Goal: Task Accomplishment & Management: Manage account settings

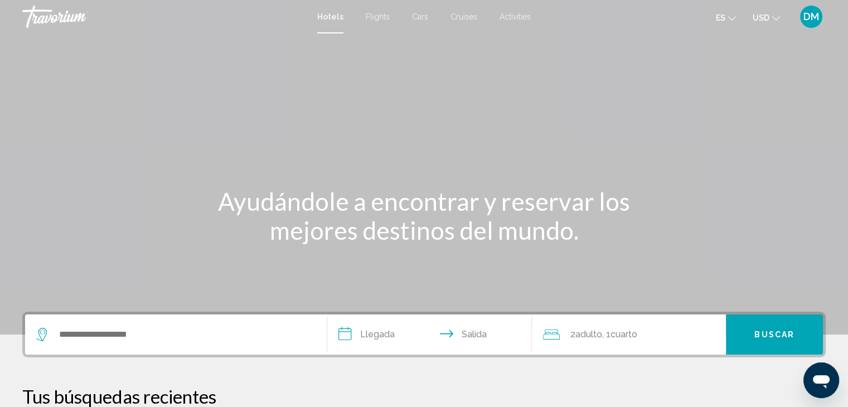
click at [810, 15] on span "DM" at bounding box center [812, 16] width 16 height 11
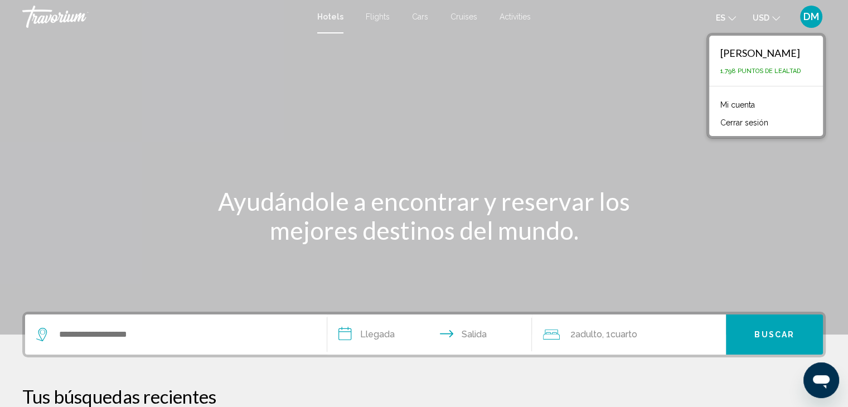
click at [780, 72] on span "1,798 Puntos de Lealtad" at bounding box center [761, 70] width 80 height 7
click at [806, 70] on div "[PERSON_NAME] 1,798 Puntos de Lealtad" at bounding box center [767, 61] width 114 height 50
click at [744, 105] on link "Mi cuenta" at bounding box center [738, 105] width 46 height 15
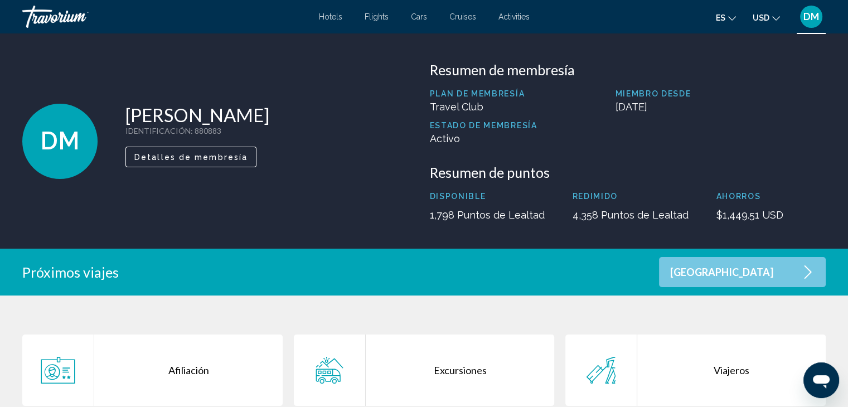
click at [589, 218] on p "4,358 Puntos de Lealtad" at bounding box center [631, 215] width 116 height 12
click at [204, 158] on span "Detalles de membresía" at bounding box center [190, 157] width 113 height 9
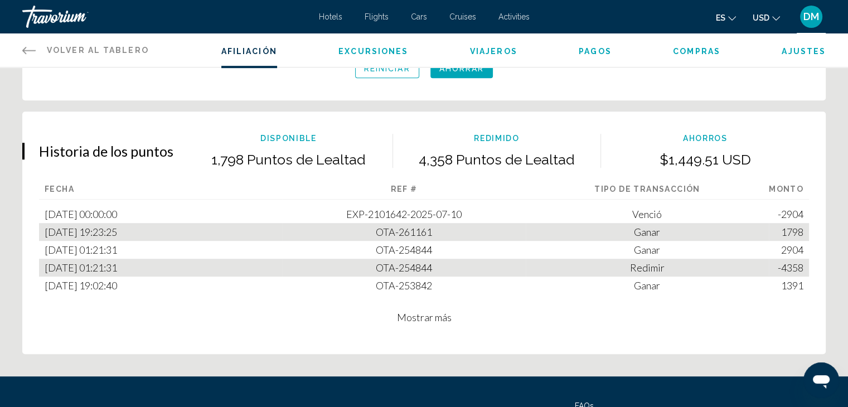
scroll to position [558, 0]
